Goal: Task Accomplishment & Management: Use online tool/utility

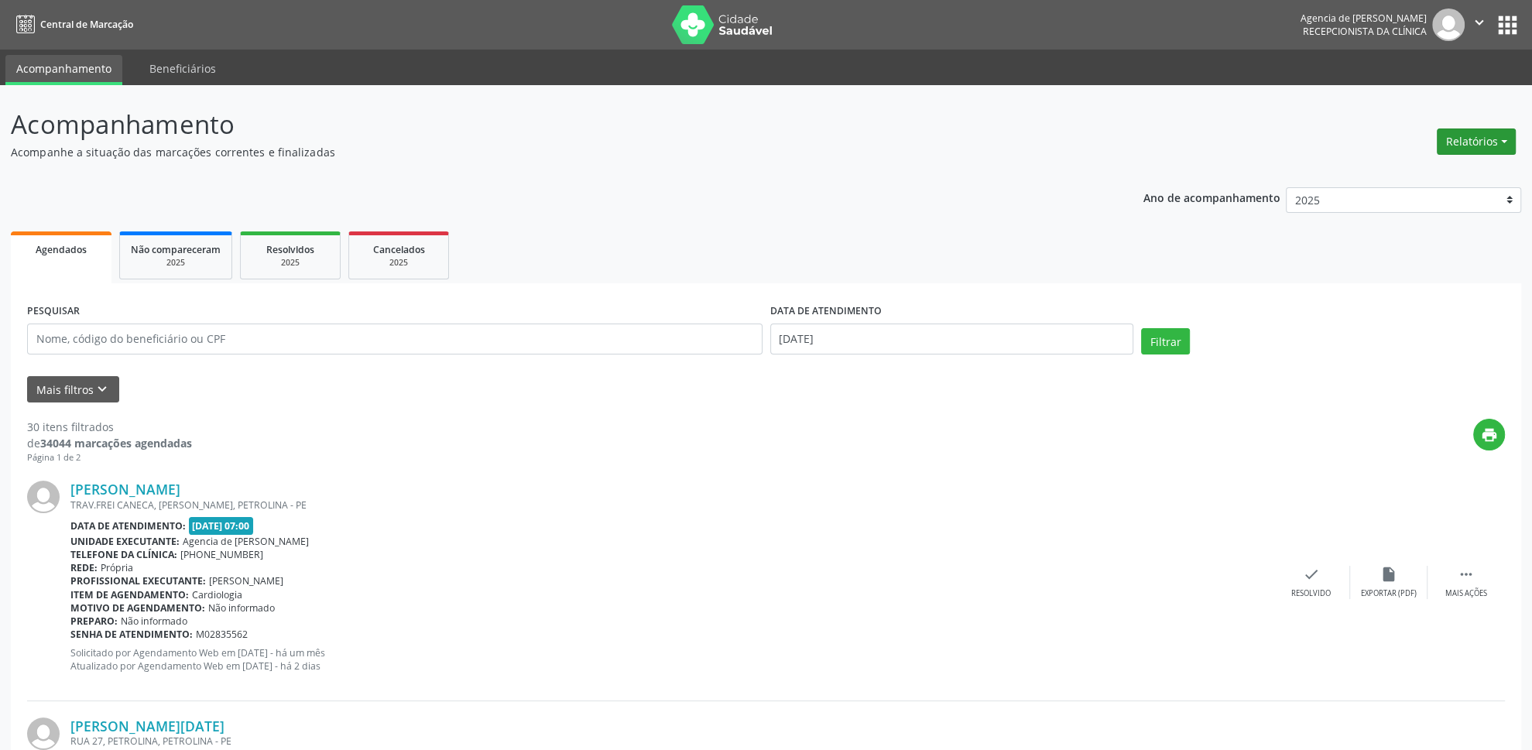
click at [1479, 146] on button "Relatórios" at bounding box center [1476, 142] width 79 height 26
click at [1459, 175] on link "Agendamentos" at bounding box center [1434, 176] width 166 height 22
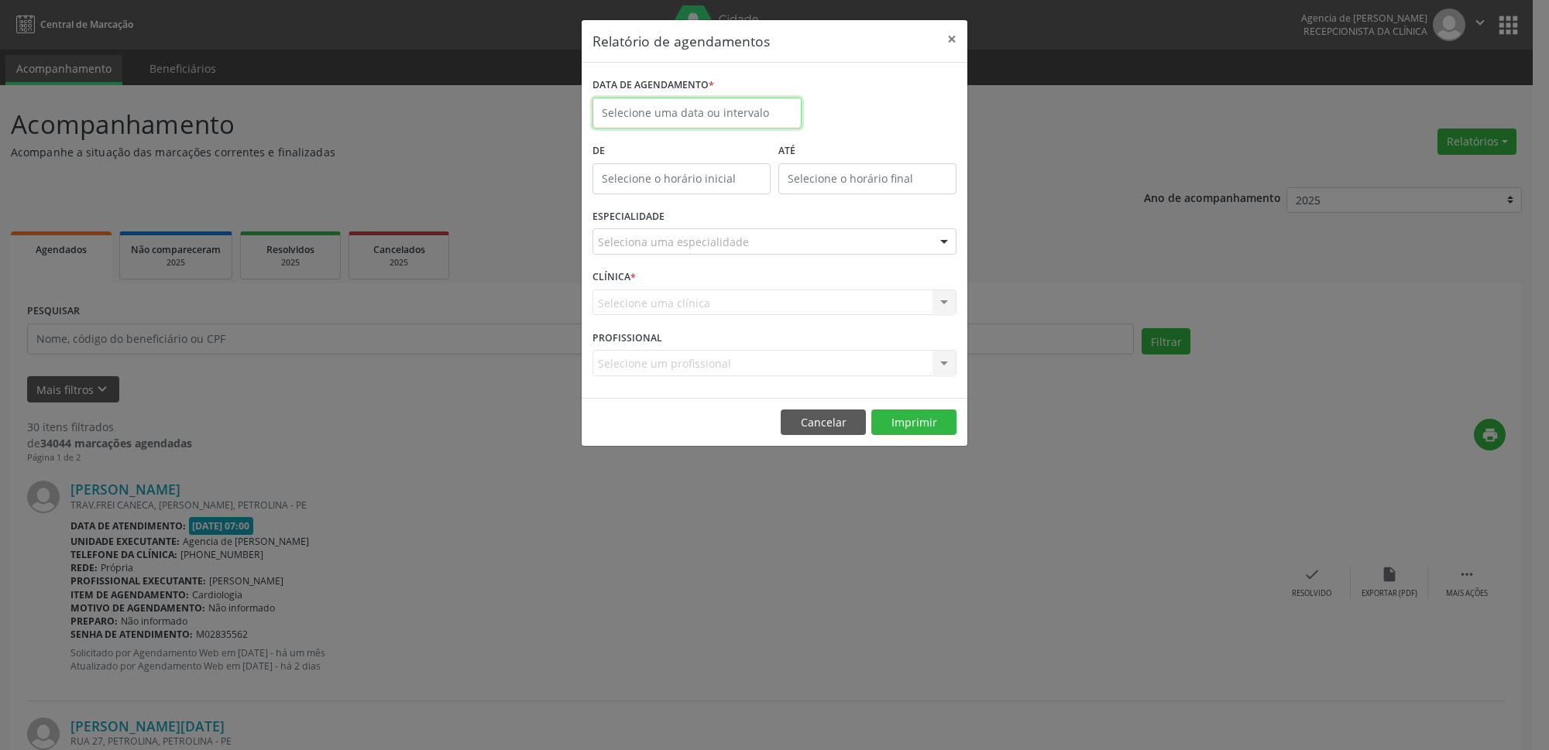
click at [619, 103] on input "text" at bounding box center [696, 113] width 209 height 31
click at [816, 142] on span at bounding box center [818, 143] width 26 height 26
select select "8"
click at [754, 285] on span "25" at bounding box center [746, 287] width 30 height 30
type input "[DATE]"
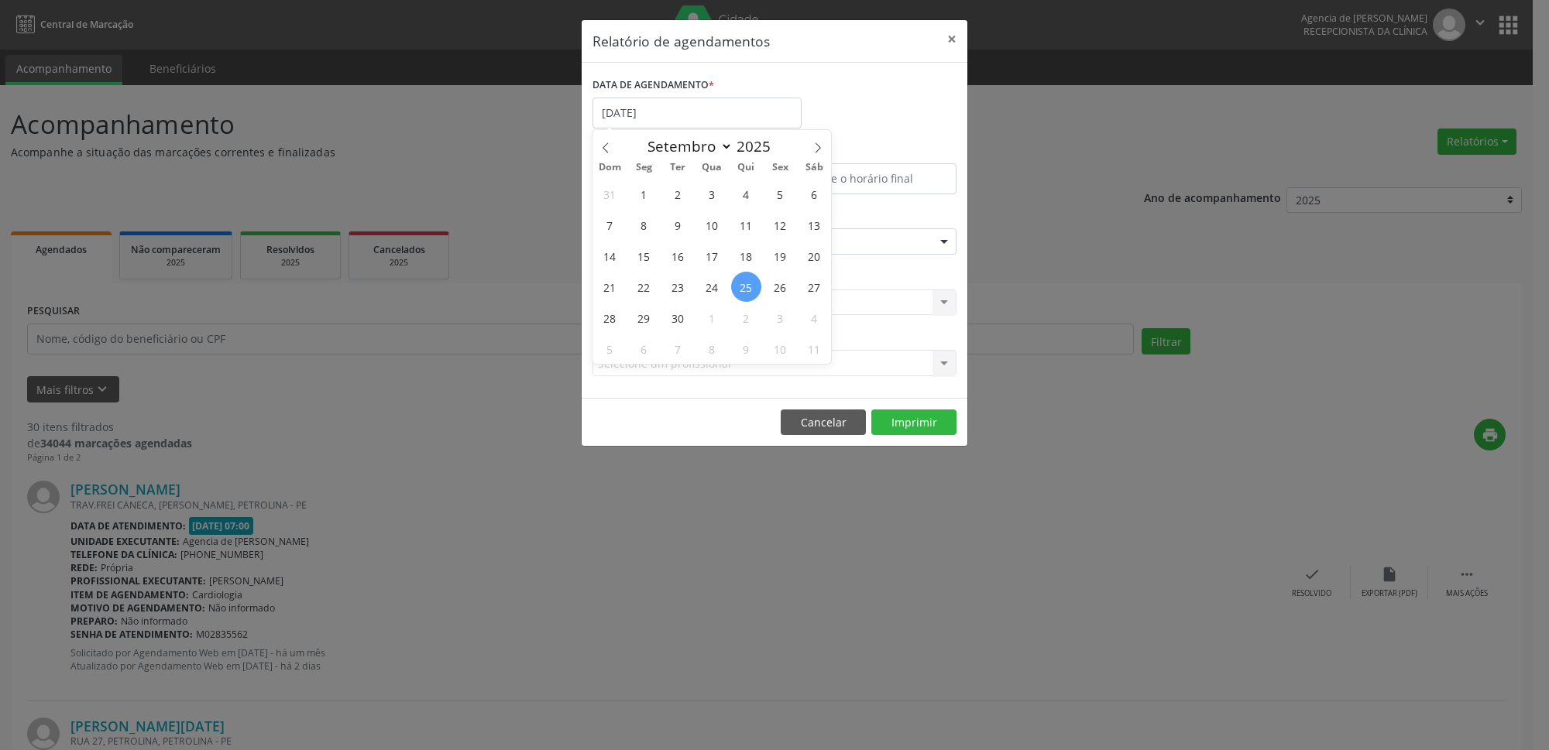
click at [754, 285] on span "25" at bounding box center [746, 287] width 30 height 30
click at [753, 285] on div "CLÍNICA * Selecione uma clínica Nenhum resultado encontrado para: " " Não há ne…" at bounding box center [774, 296] width 372 height 60
click at [752, 240] on div "Seleciona uma especialidade" at bounding box center [774, 241] width 364 height 26
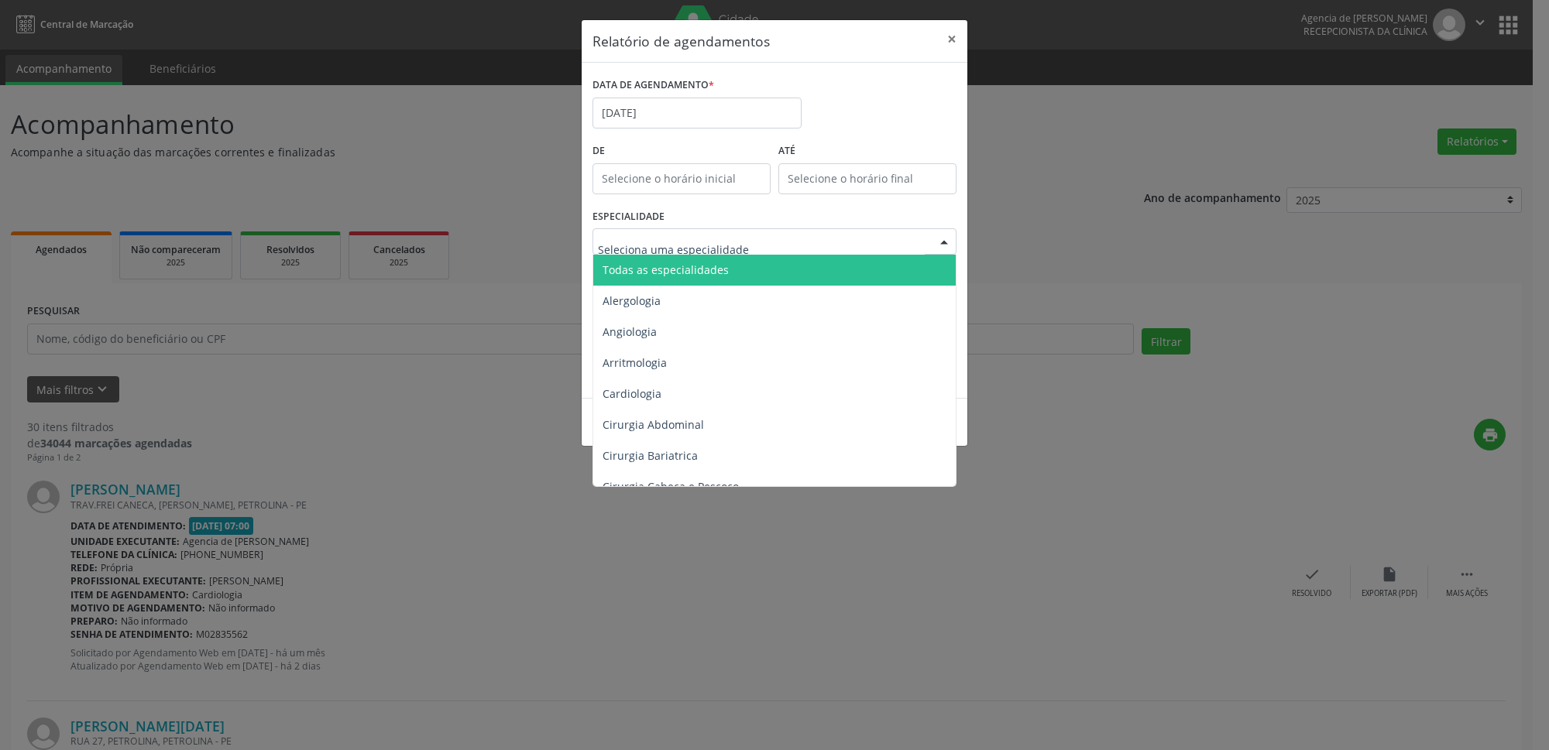
click at [732, 218] on div "ESPECIALIDADE Todas as especialidades Alergologia Angiologia Arritmologia Cardi…" at bounding box center [774, 235] width 372 height 60
type input "der"
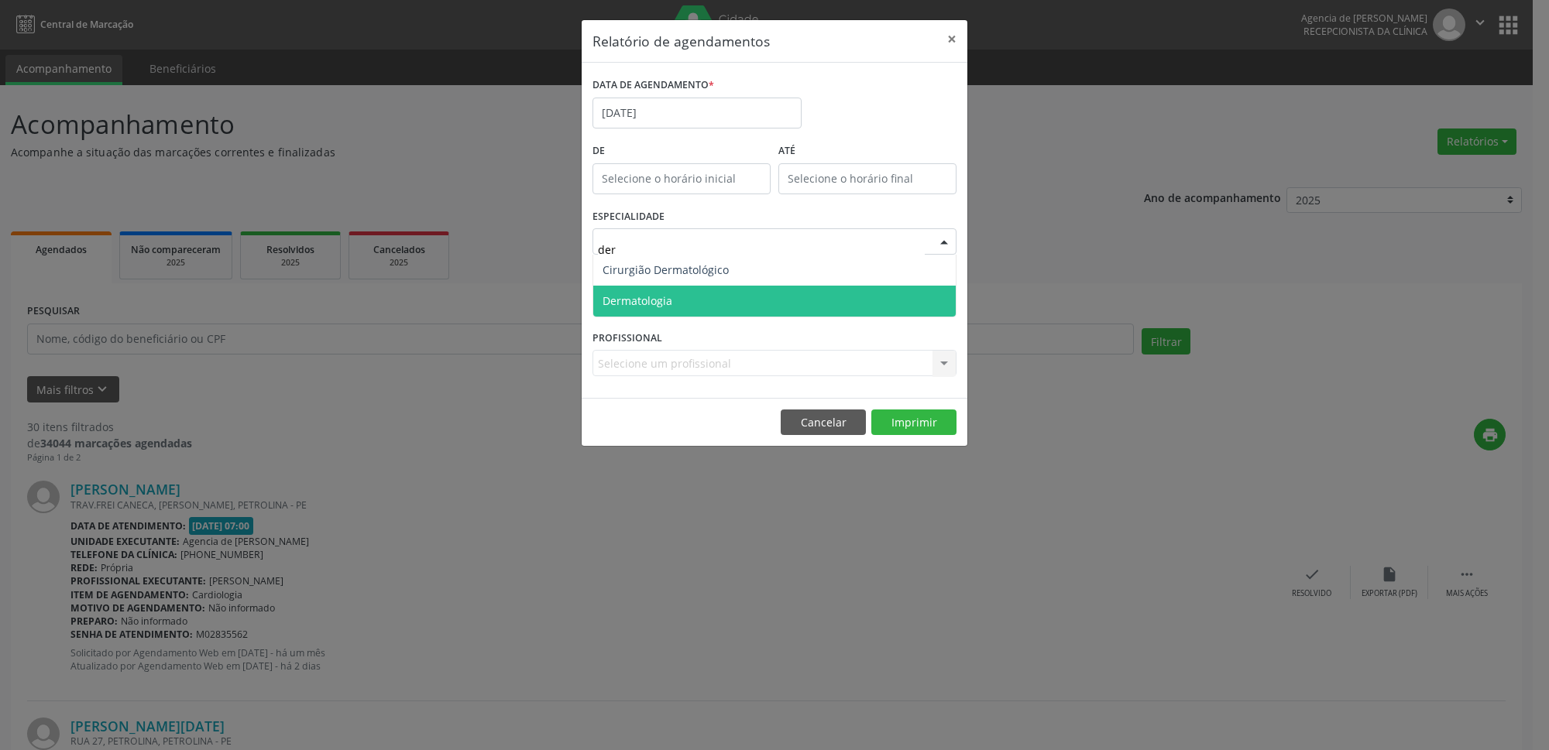
click at [702, 295] on span "Dermatologia" at bounding box center [774, 301] width 362 height 31
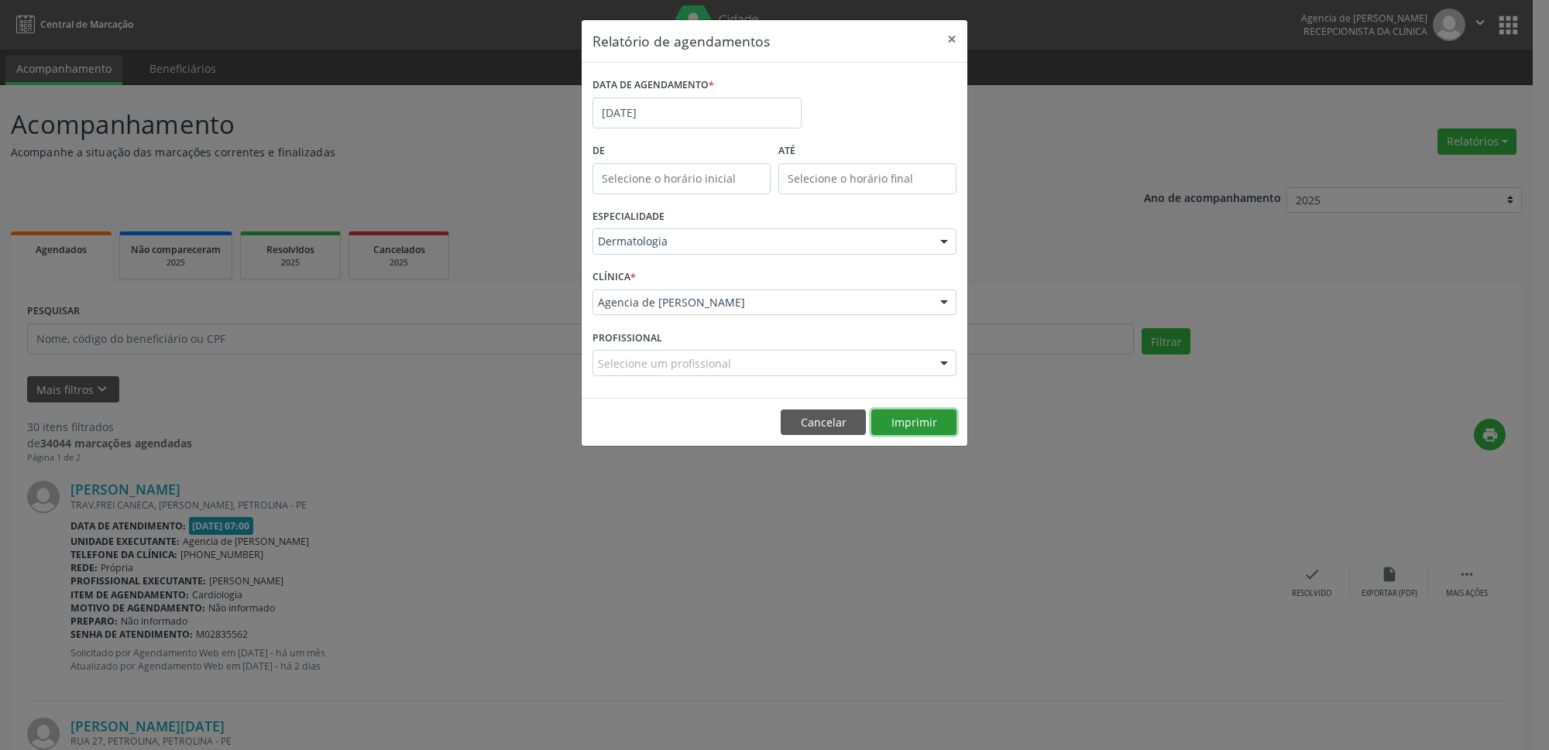
click at [914, 428] on button "Imprimir" at bounding box center [913, 423] width 85 height 26
click at [695, 104] on input "[DATE]" at bounding box center [696, 113] width 209 height 31
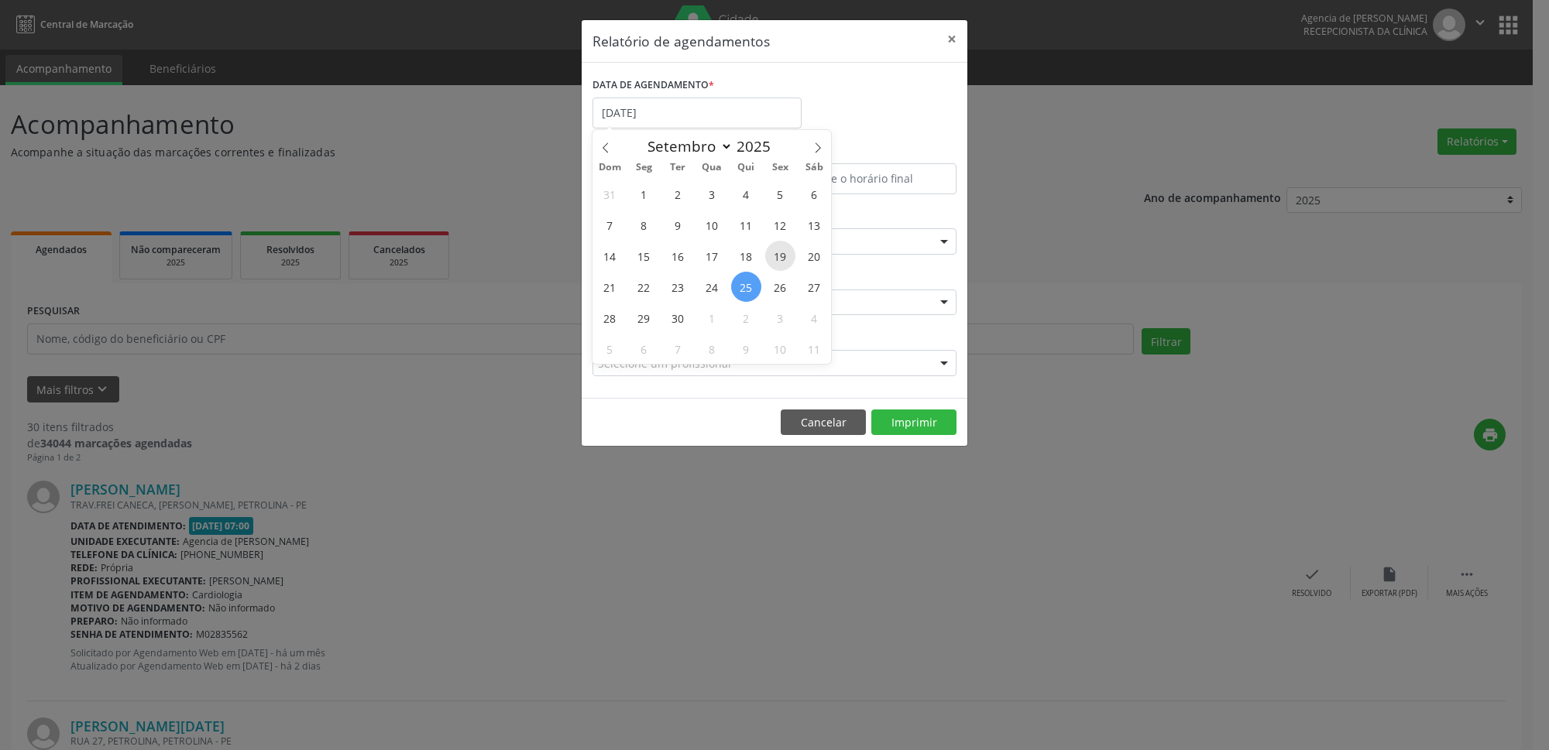
click at [781, 241] on span "19" at bounding box center [780, 256] width 30 height 30
type input "[DATE]"
select select "8"
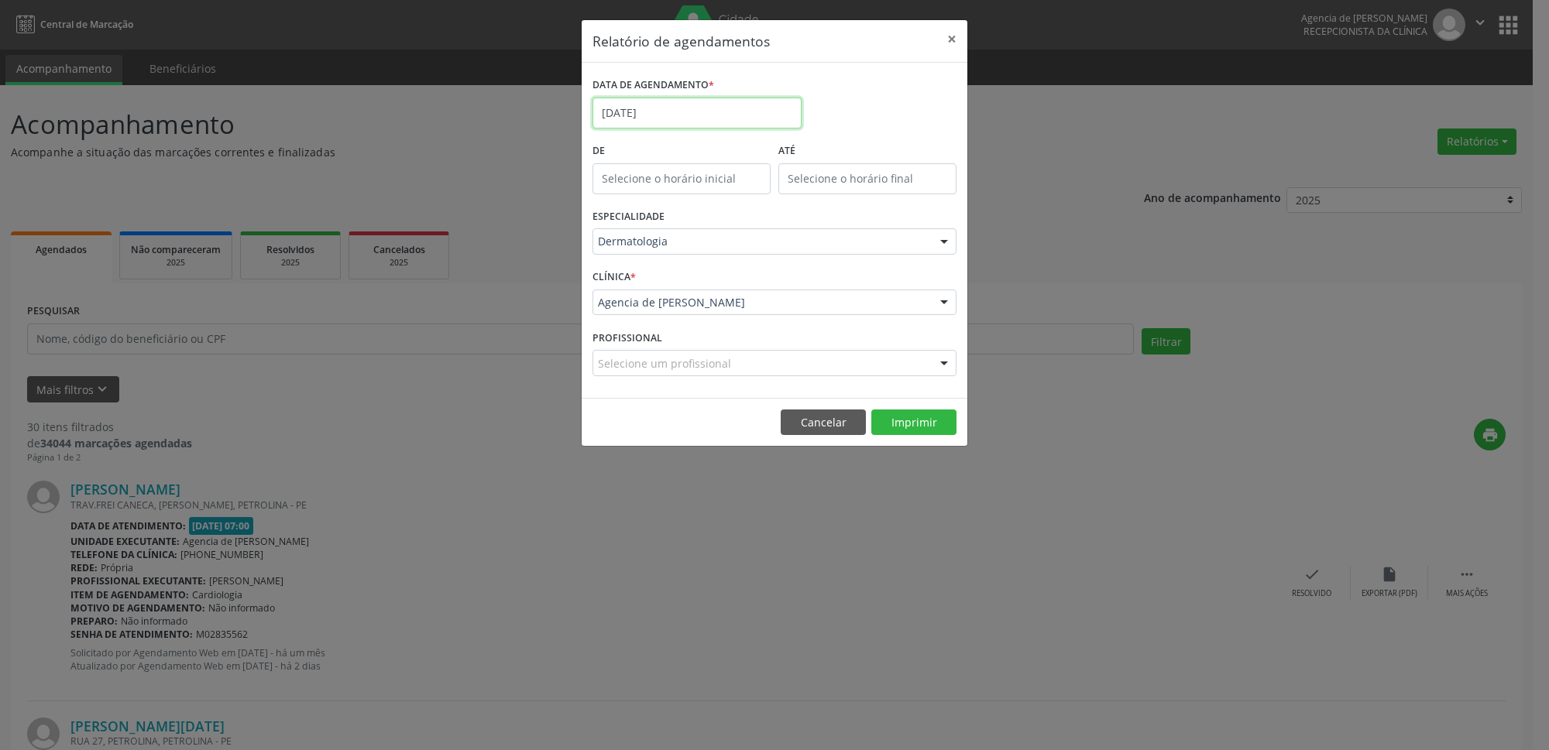
click at [717, 112] on input "[DATE]" at bounding box center [696, 113] width 209 height 31
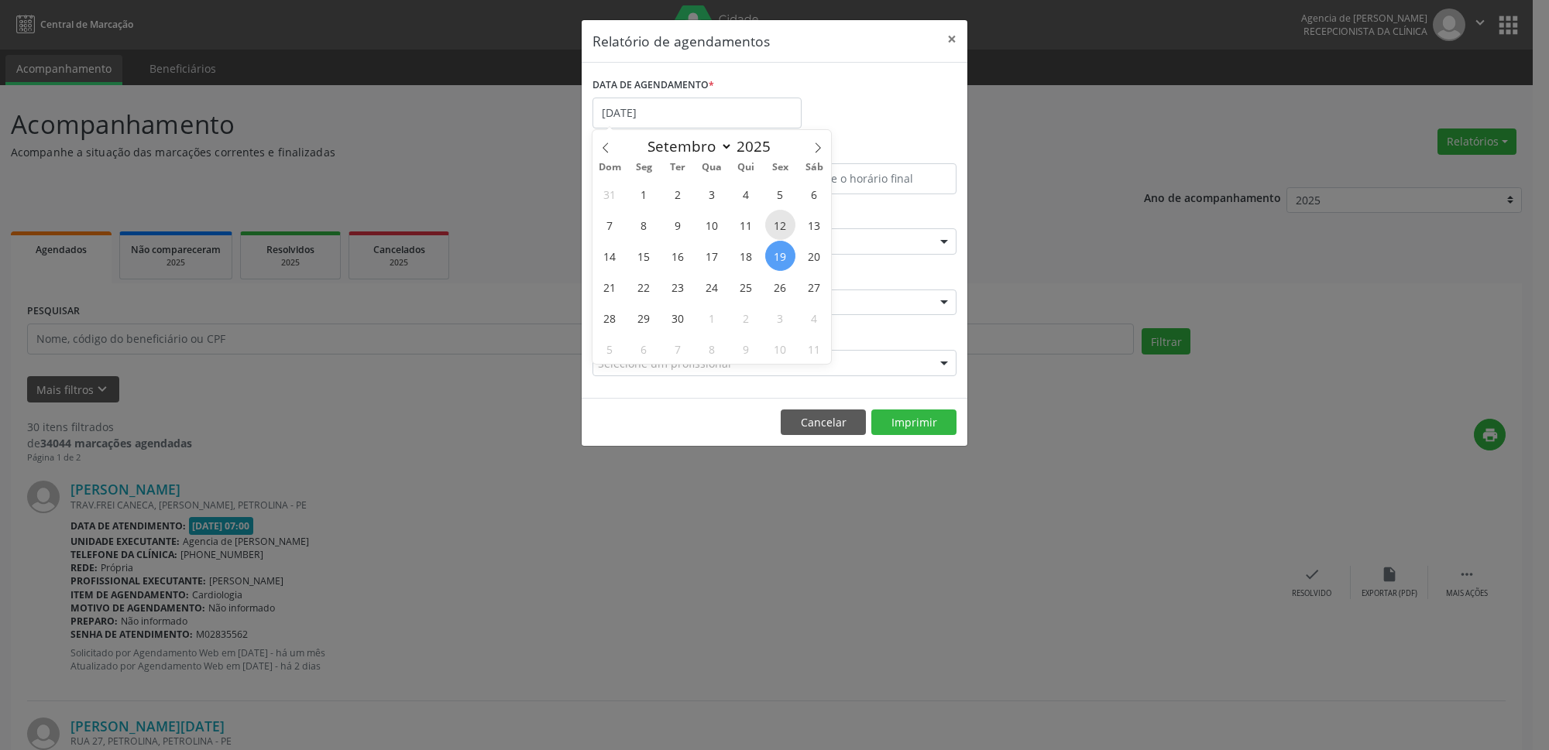
click at [774, 235] on span "12" at bounding box center [780, 225] width 30 height 30
type input "[DATE]"
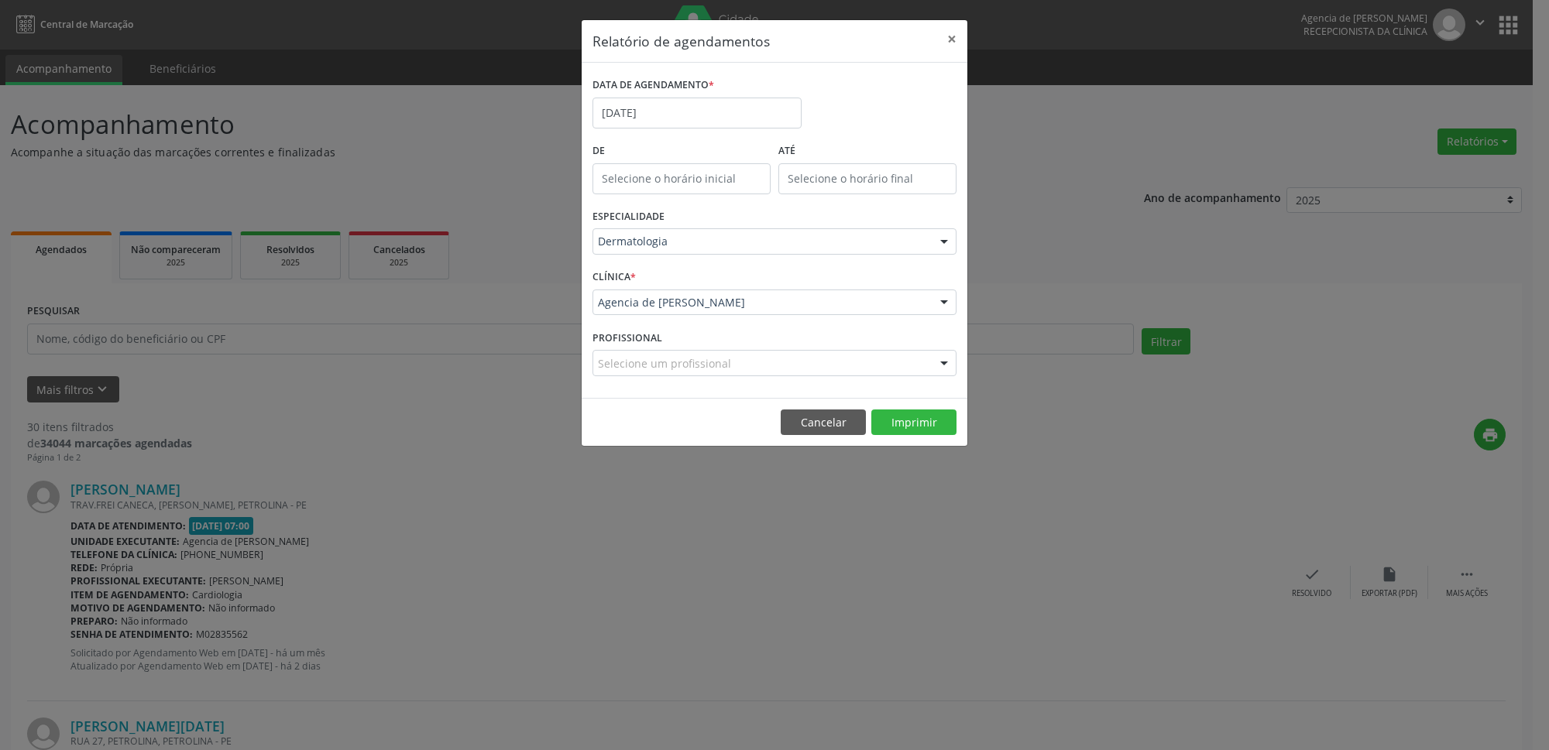
click at [752, 251] on div "Dermatologia" at bounding box center [774, 241] width 364 height 26
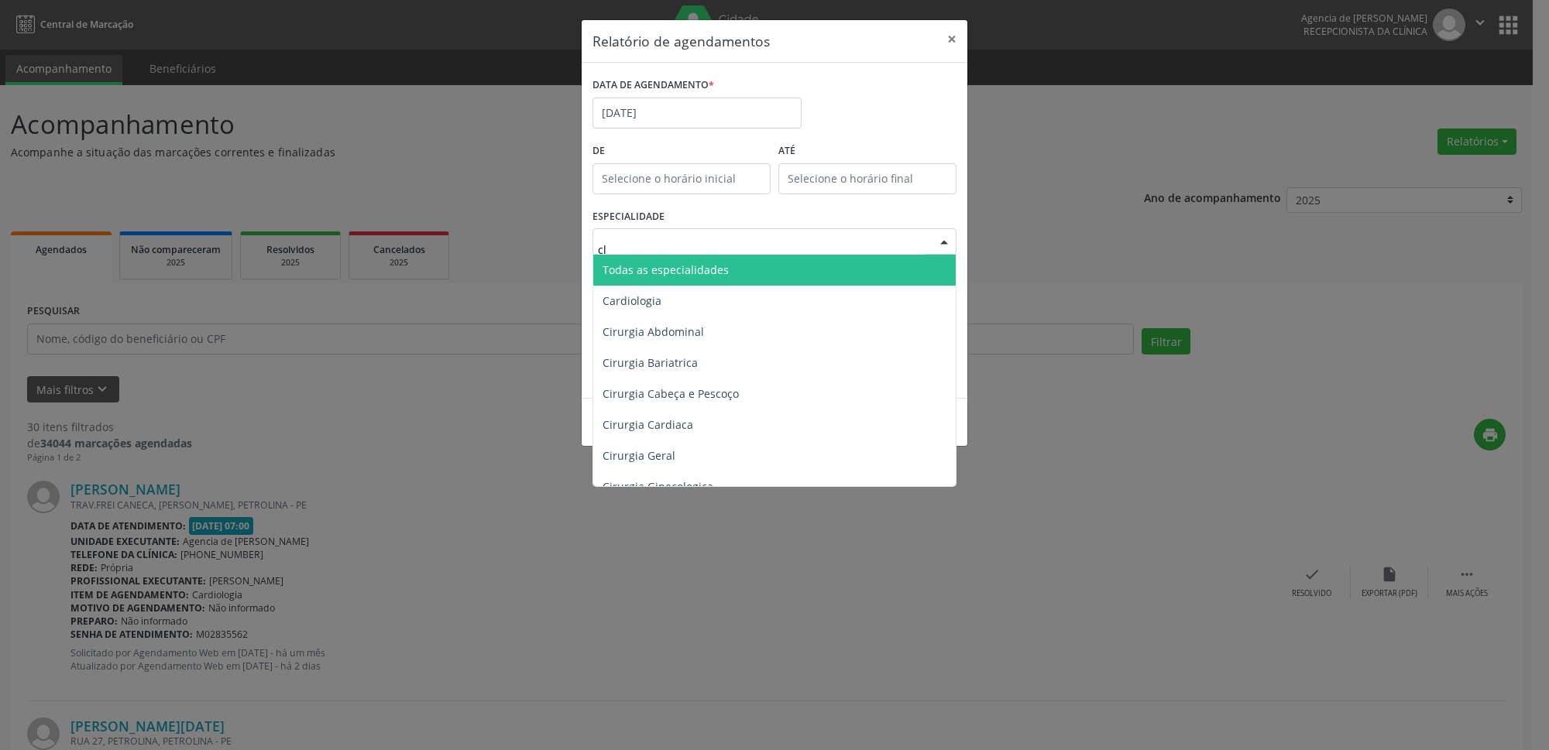
type input "cli"
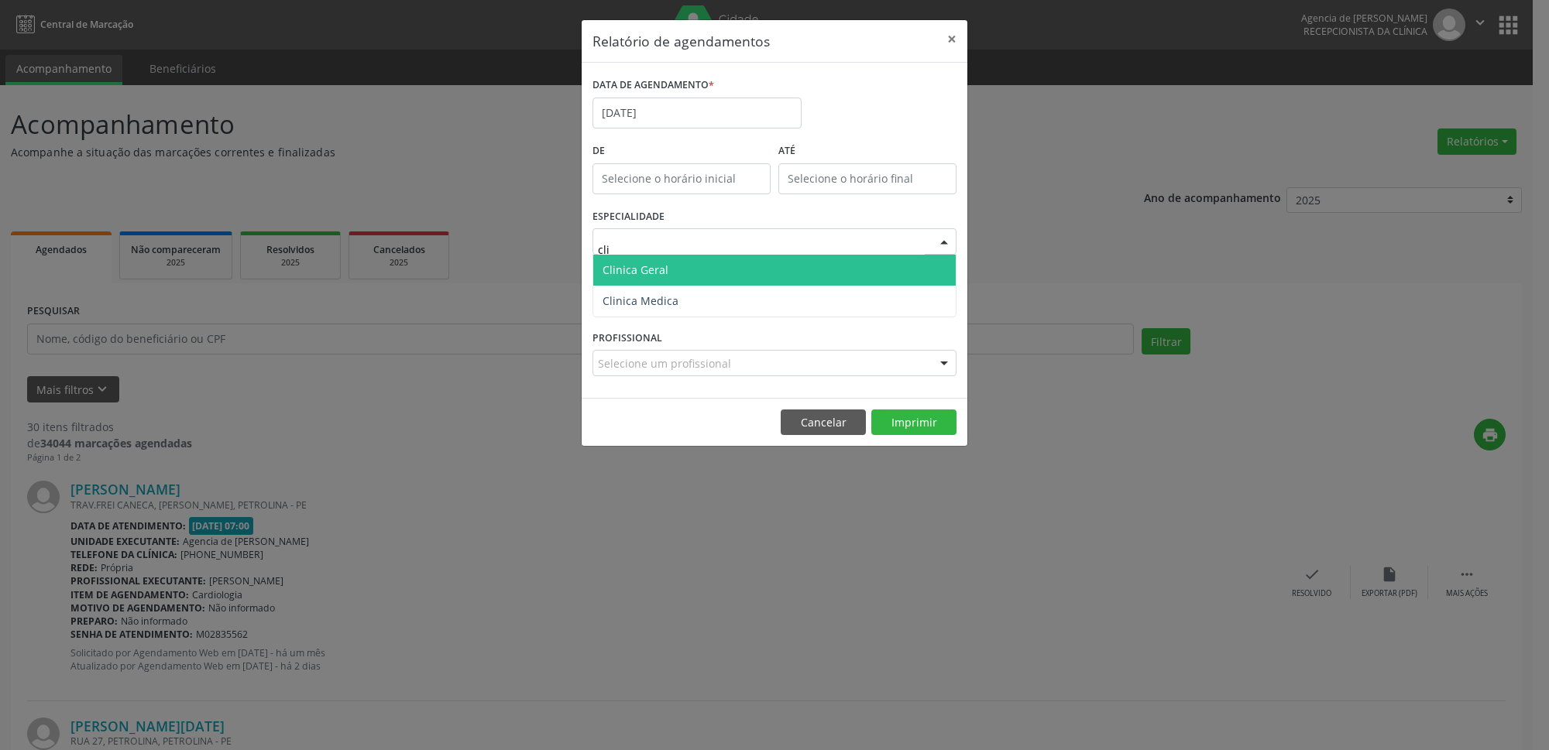
click at [711, 274] on span "Clinica Geral" at bounding box center [774, 270] width 362 height 31
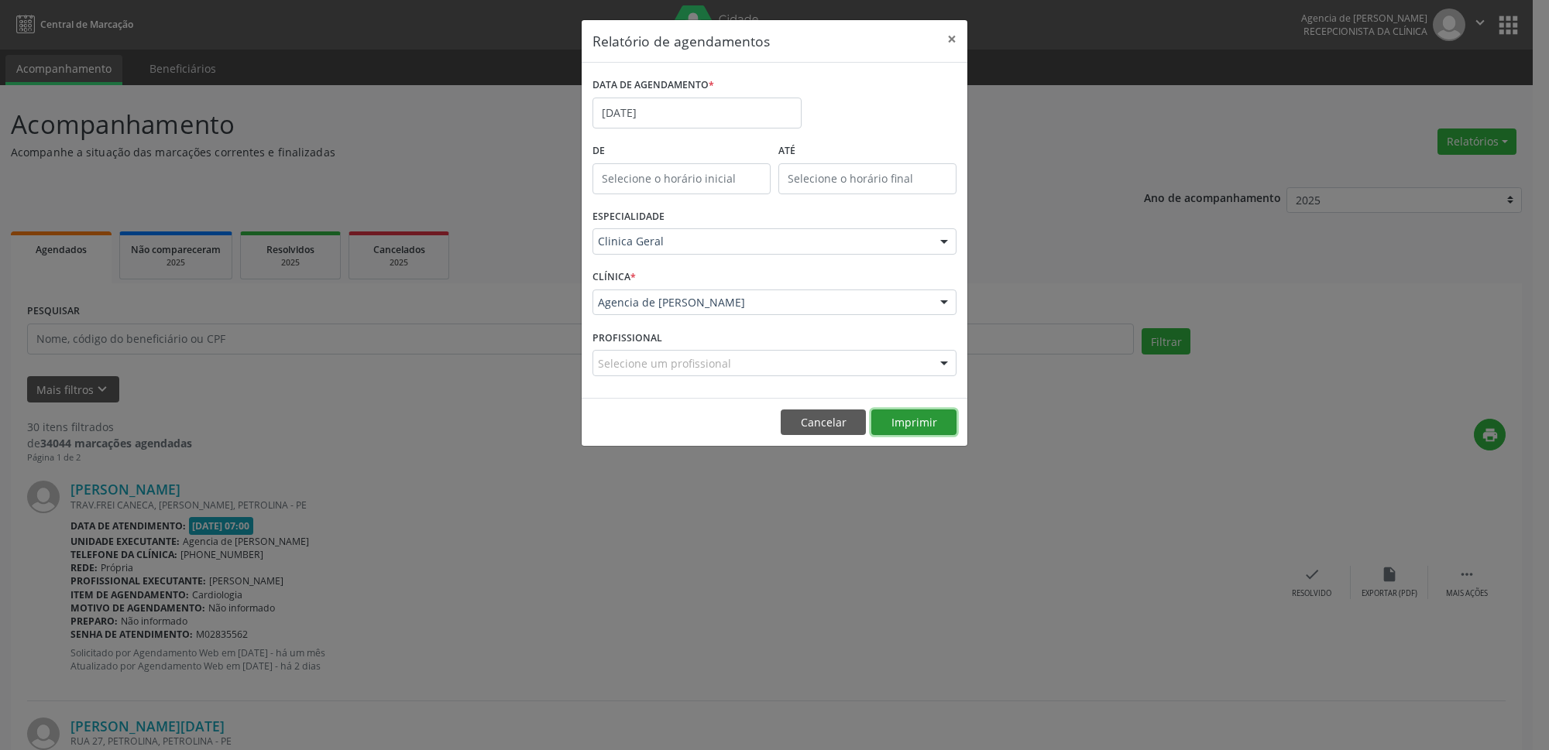
click at [917, 418] on button "Imprimir" at bounding box center [913, 423] width 85 height 26
